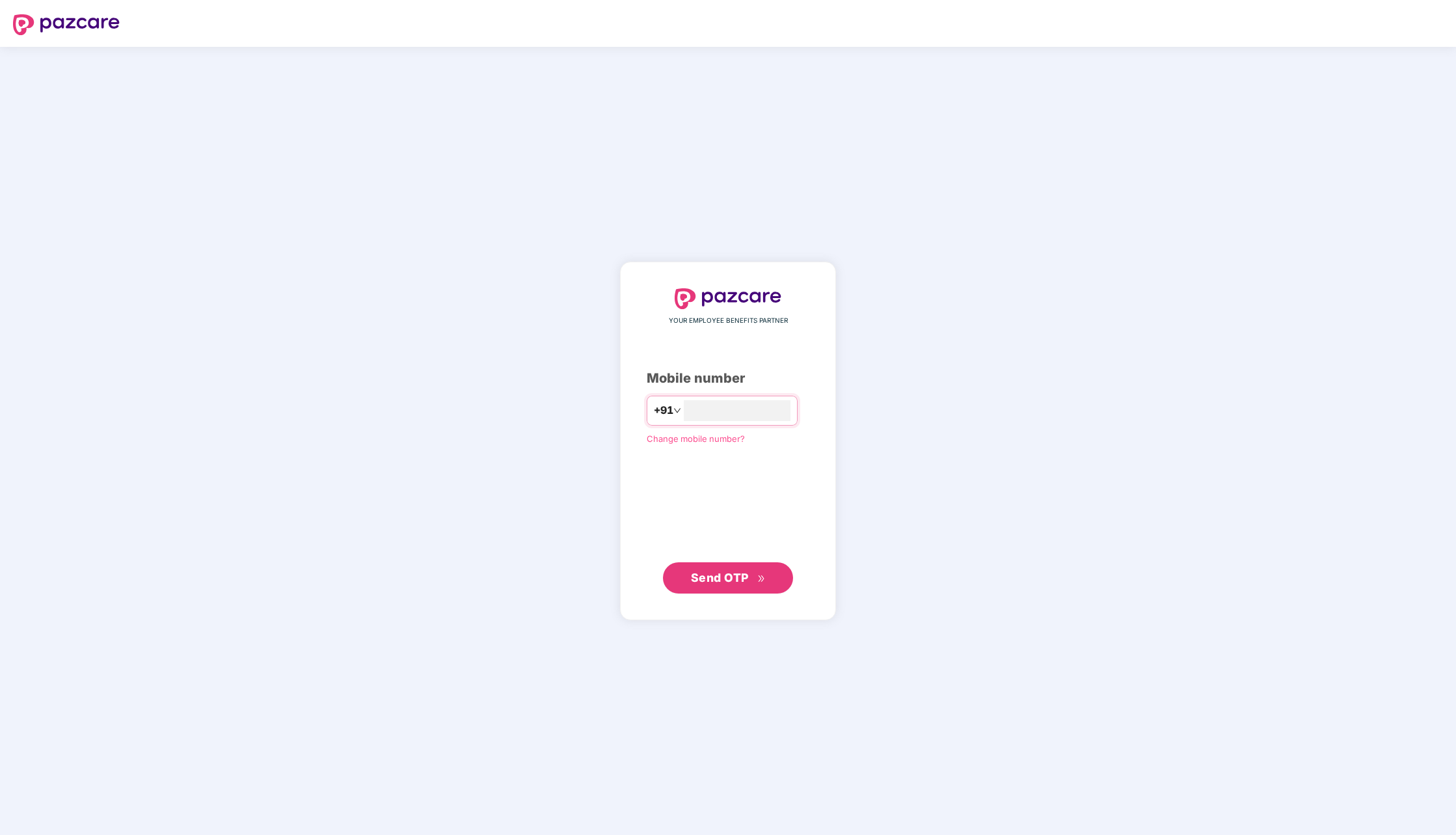
type input "**********"
click at [749, 578] on span "Send OTP" at bounding box center [728, 577] width 75 height 18
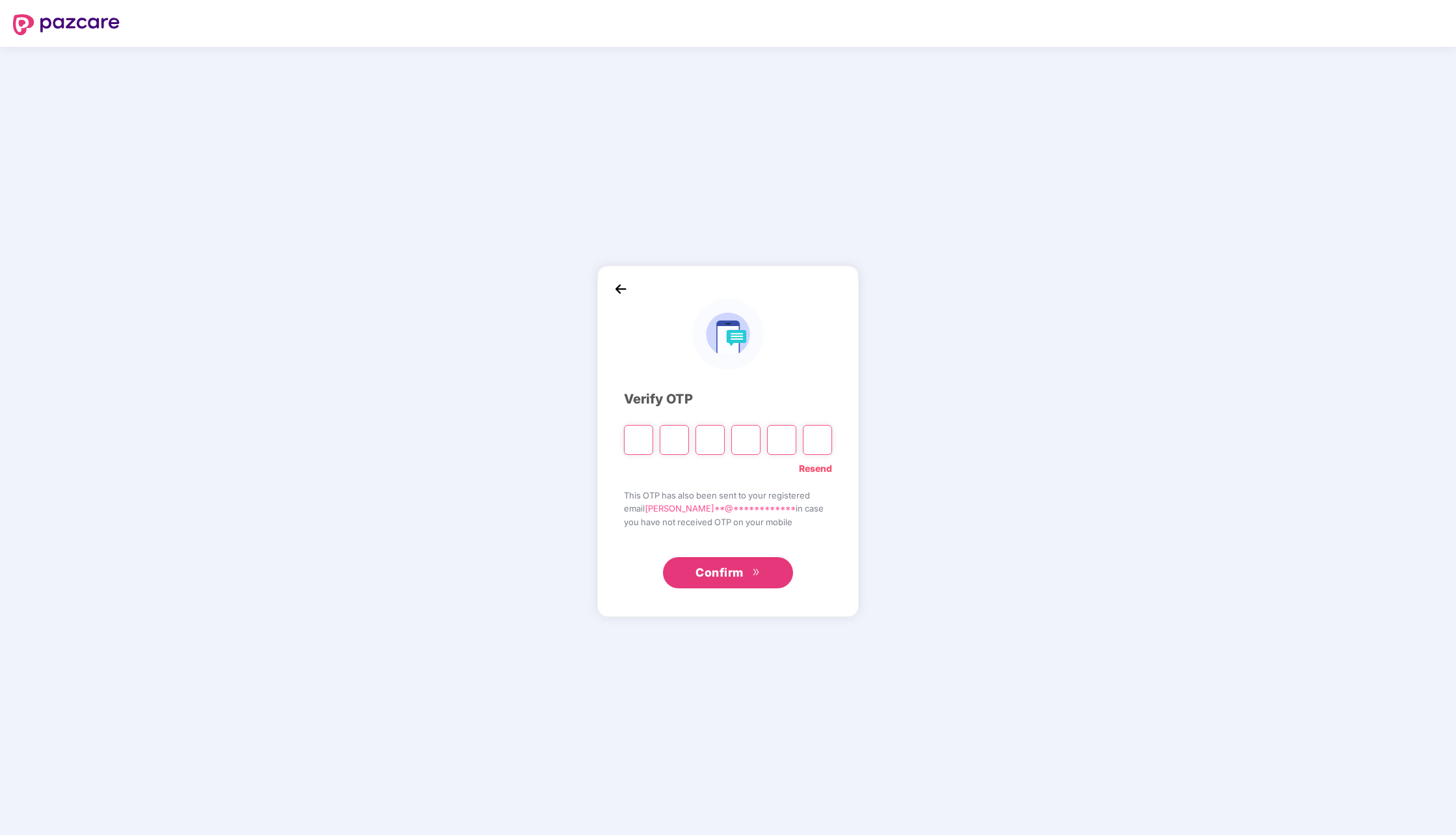
type input "*"
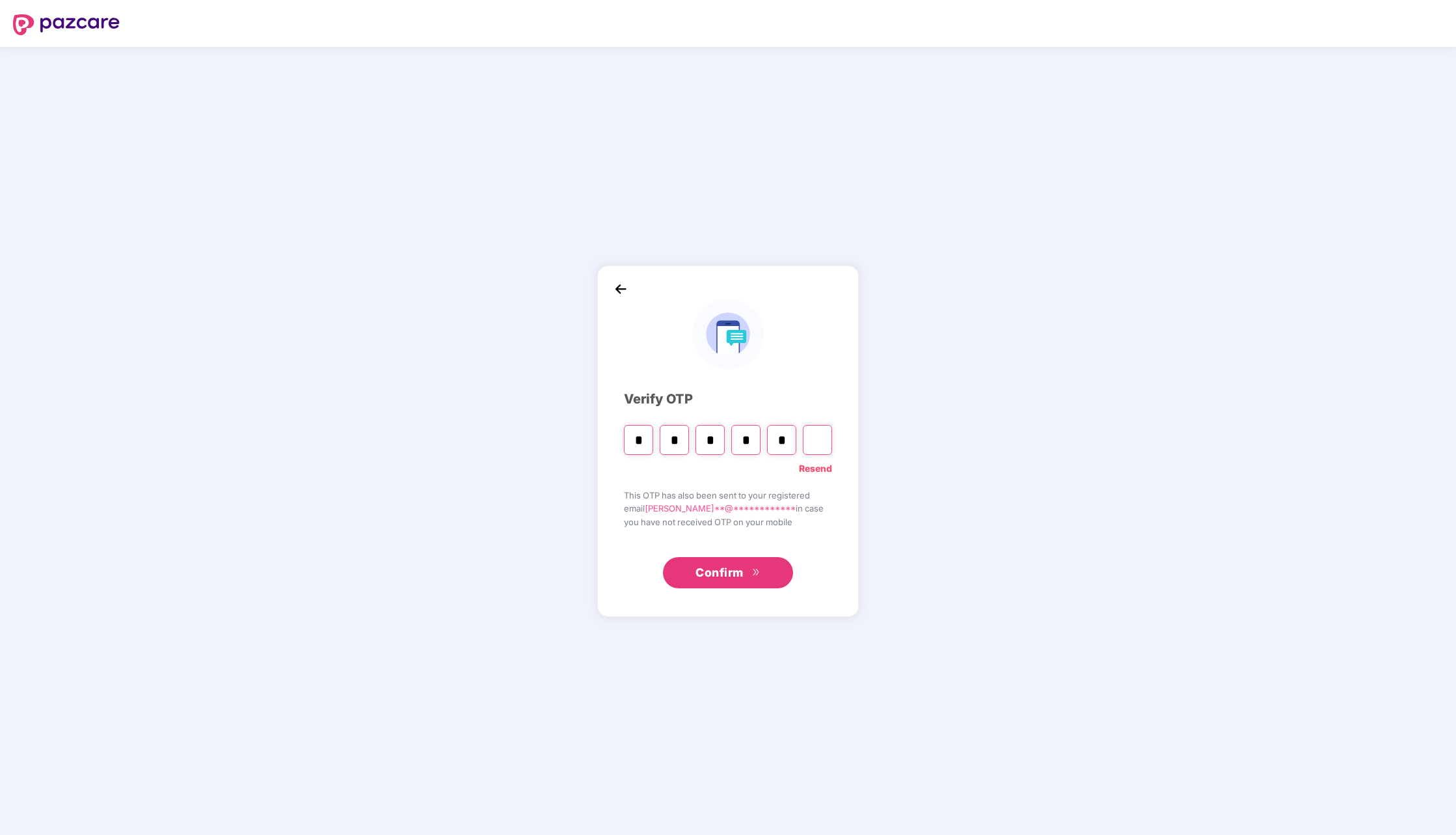
type input "*"
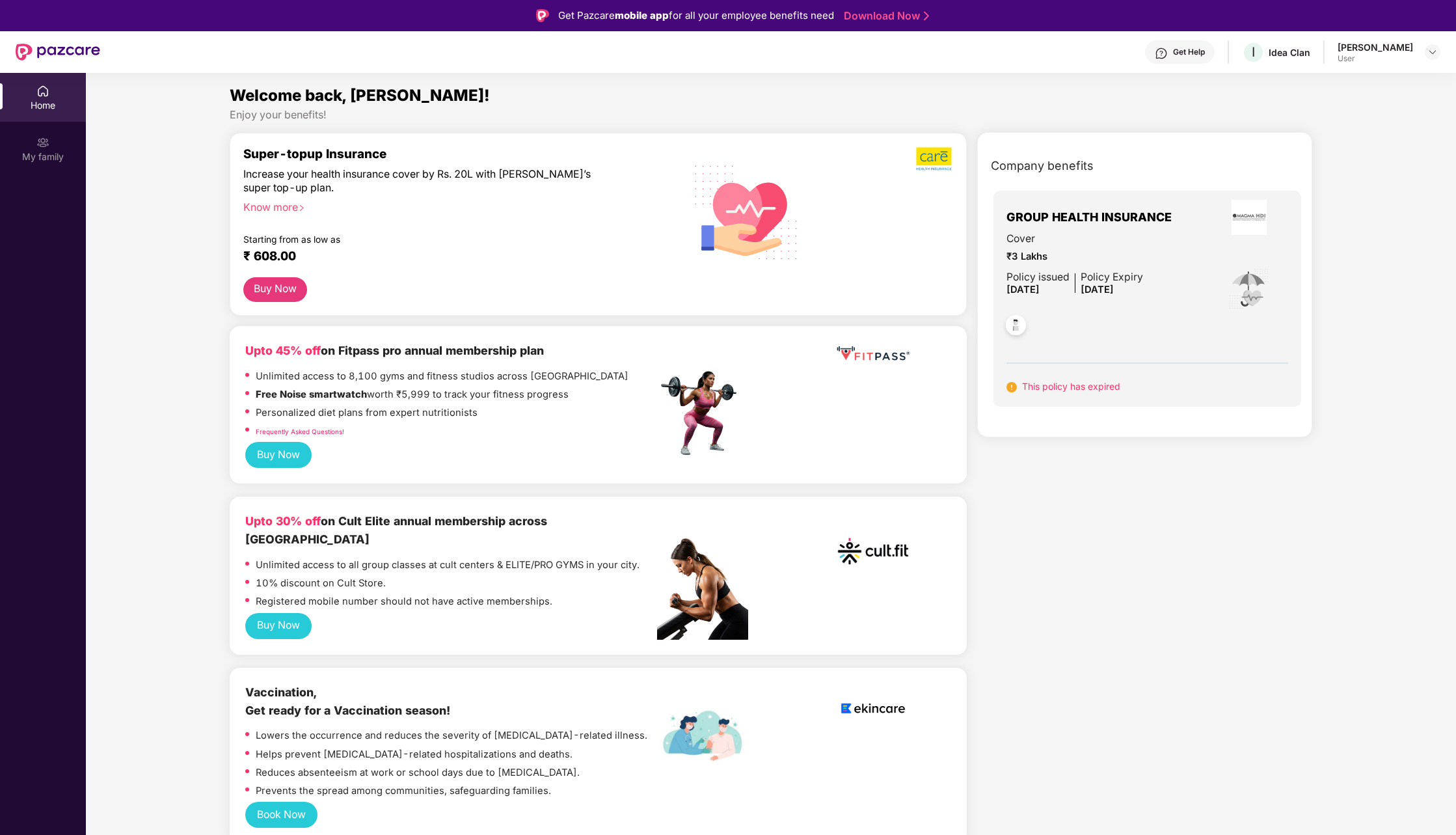
click at [1135, 255] on span "₹3 Lakhs" at bounding box center [1075, 256] width 137 height 15
click at [1192, 52] on div "Get Help" at bounding box center [1189, 52] width 32 height 10
